Goal: Find specific page/section: Find specific page/section

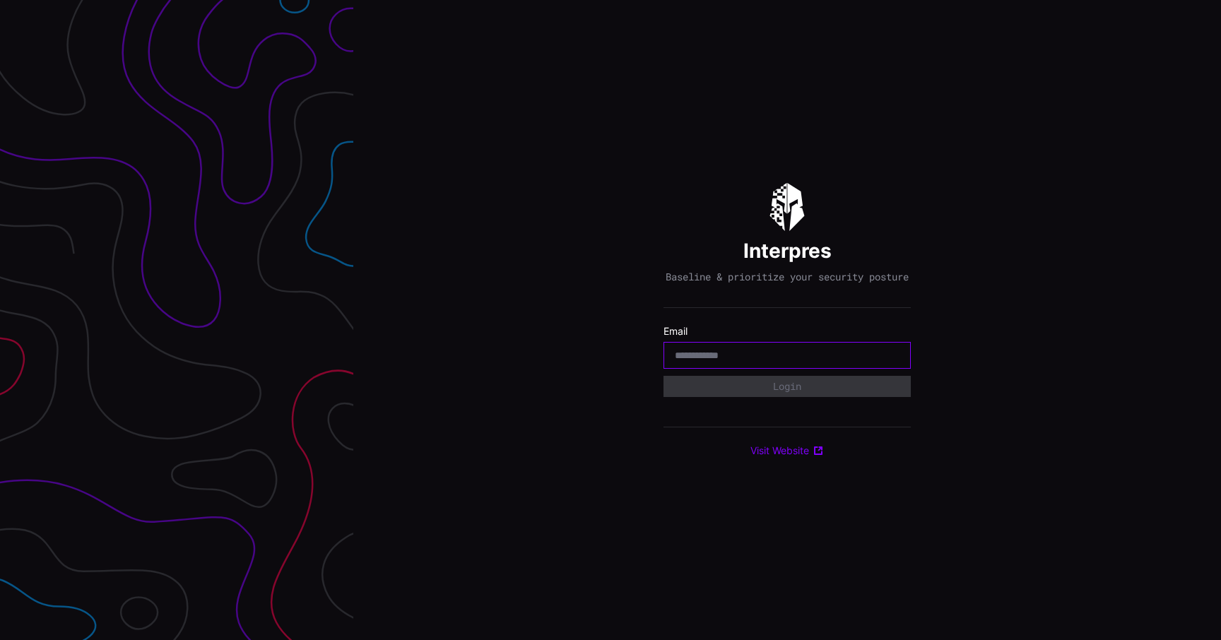
click at [744, 358] on input "email" at bounding box center [787, 355] width 225 height 13
type input "**********"
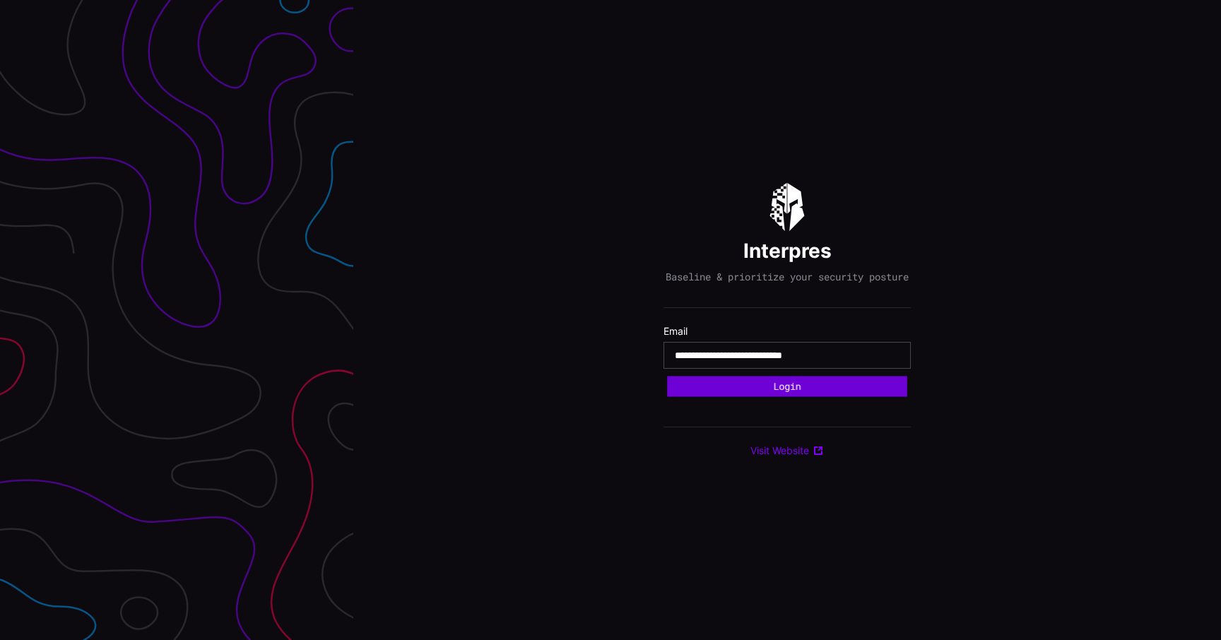
click at [776, 390] on button "Login" at bounding box center [787, 386] width 240 height 20
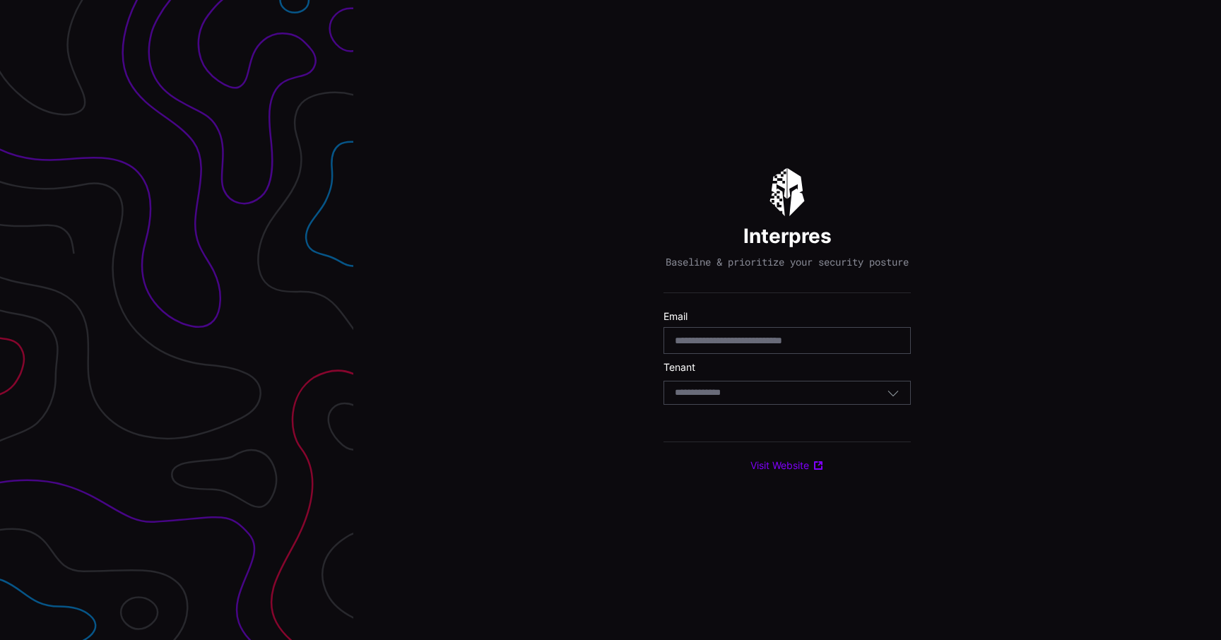
click at [776, 390] on div "Select Tenant" at bounding box center [787, 393] width 247 height 24
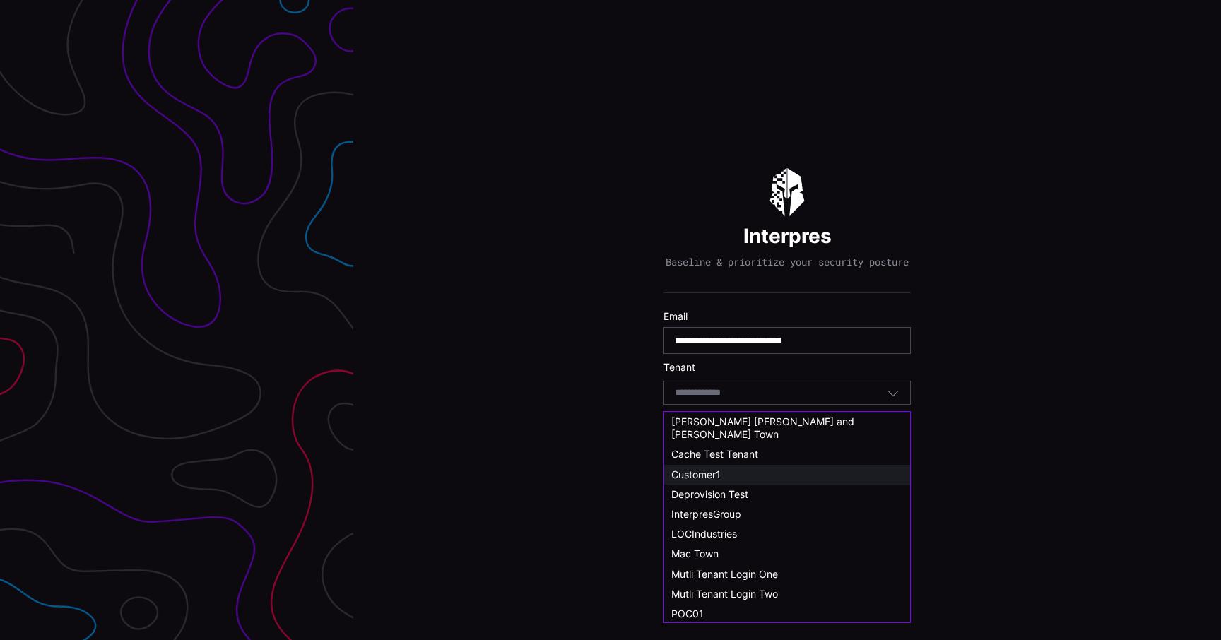
click at [717, 469] on span "Customer1" at bounding box center [695, 475] width 49 height 12
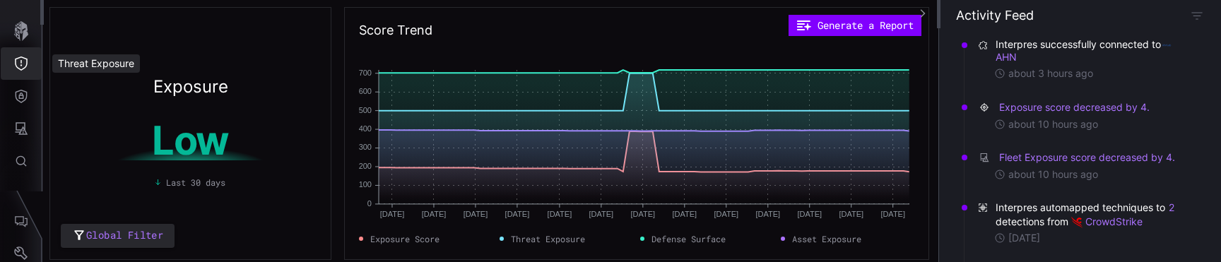
click at [20, 67] on icon "Threat Exposure" at bounding box center [21, 64] width 14 height 14
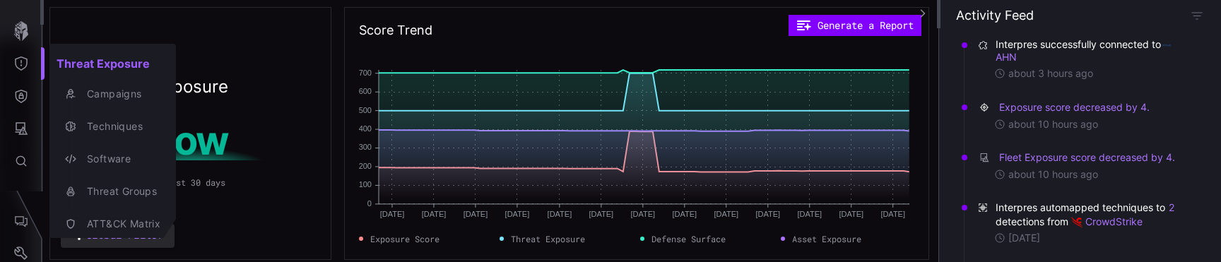
click at [31, 95] on div at bounding box center [610, 131] width 1221 height 262
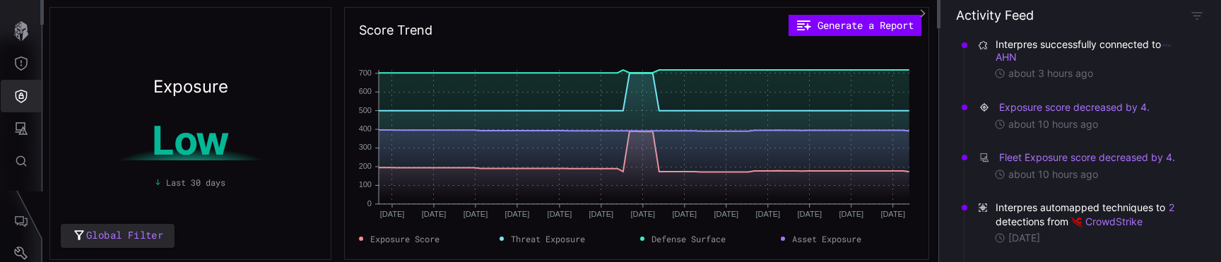
click at [24, 93] on icon "Defense Surface" at bounding box center [21, 96] width 14 height 14
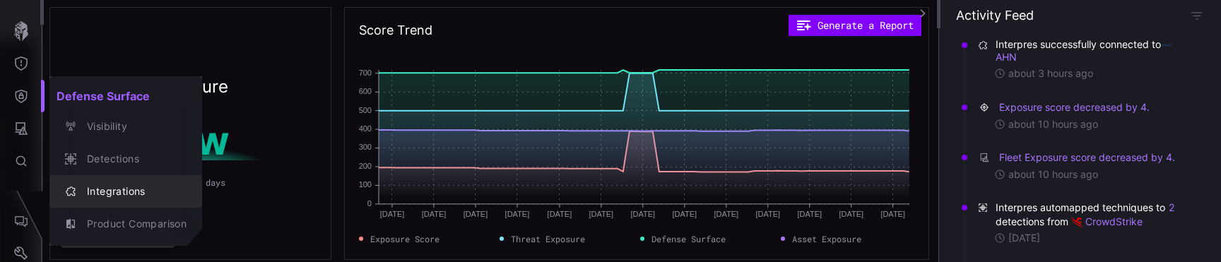
click at [116, 194] on div "Integrations" at bounding box center [133, 192] width 107 height 18
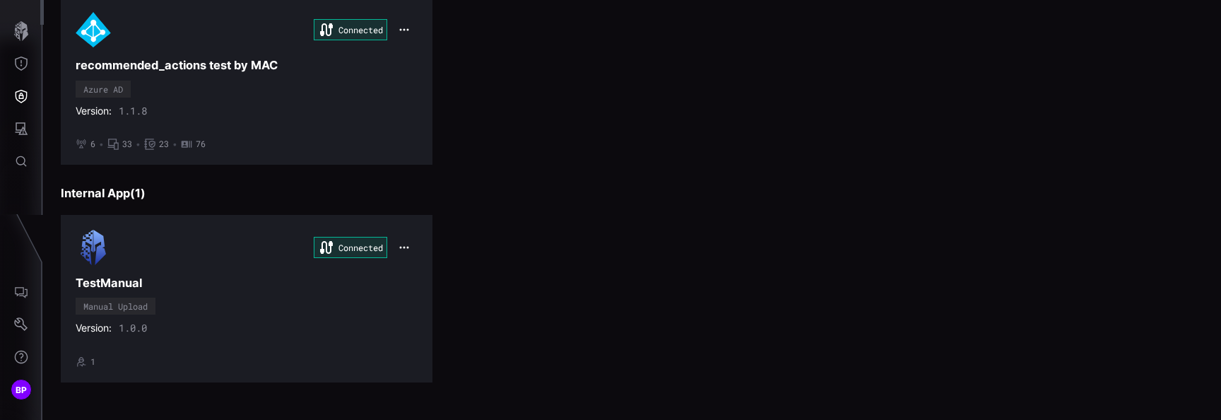
scroll to position [2071, 0]
click at [346, 314] on div "Connected TestManual Manual Upload Version: 1.0.0 • 1" at bounding box center [247, 297] width 342 height 137
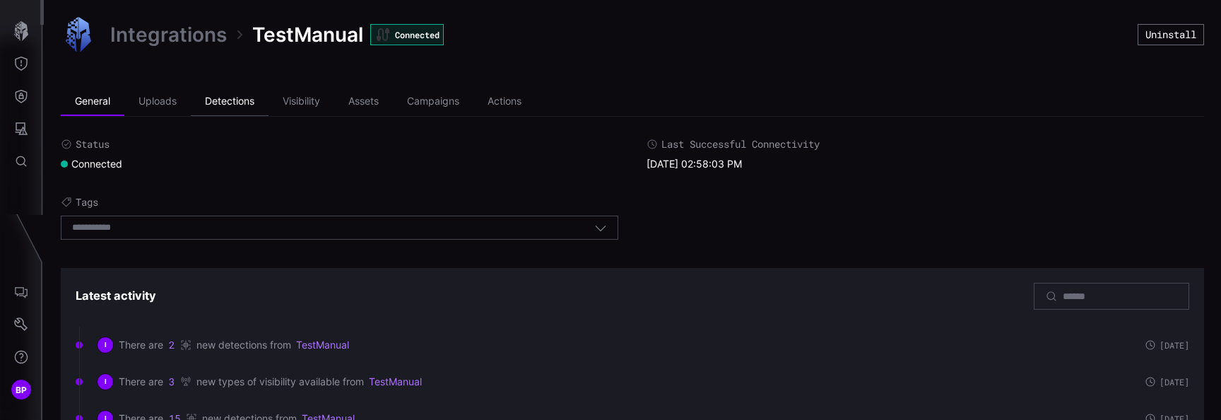
click at [218, 92] on li "Detections" at bounding box center [230, 102] width 78 height 28
